Goal: Find contact information: Find contact information

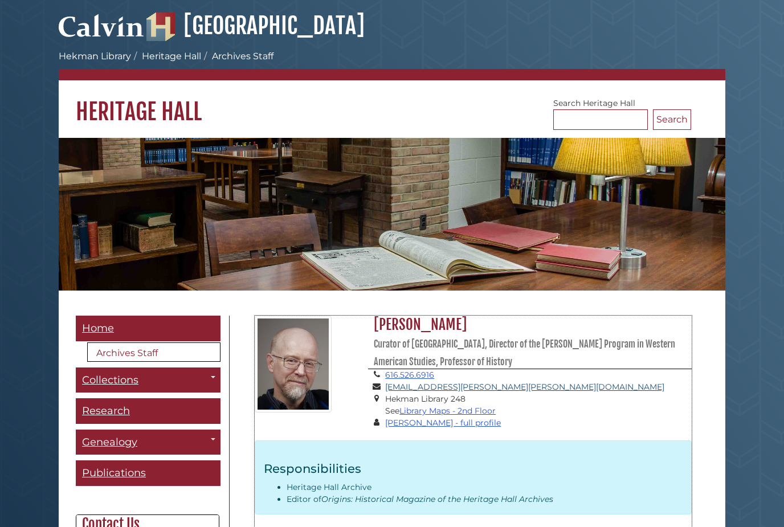
click at [471, 392] on link "[EMAIL_ADDRESS][PERSON_NAME][PERSON_NAME][DOMAIN_NAME]" at bounding box center [524, 387] width 279 height 10
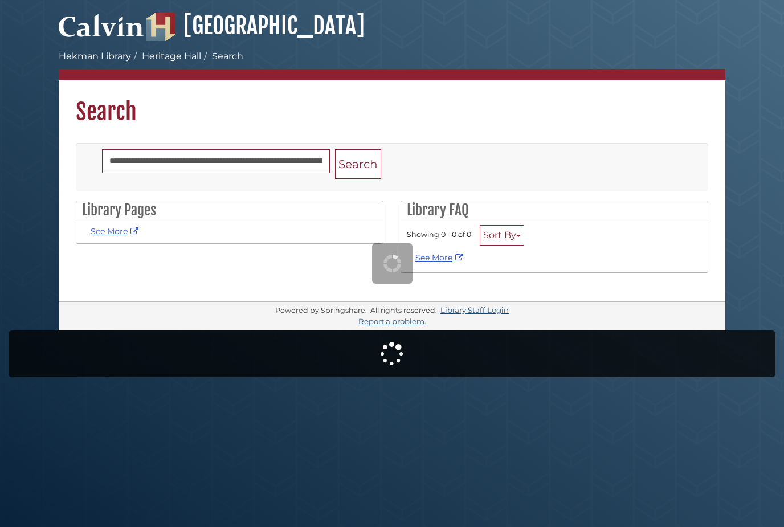
scroll to position [37, 0]
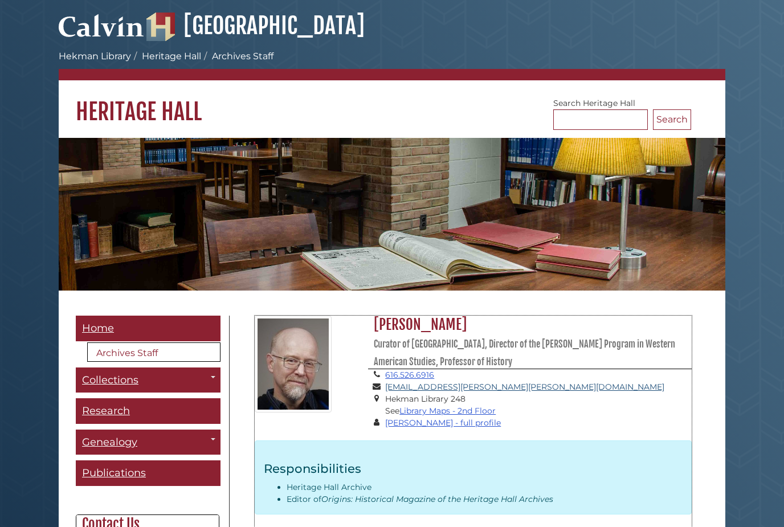
click at [415, 392] on link "[EMAIL_ADDRESS][PERSON_NAME][PERSON_NAME][DOMAIN_NAME]" at bounding box center [524, 387] width 279 height 10
